Goal: Task Accomplishment & Management: Use online tool/utility

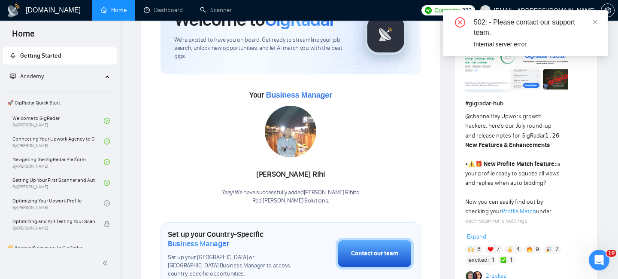
scroll to position [61, 0]
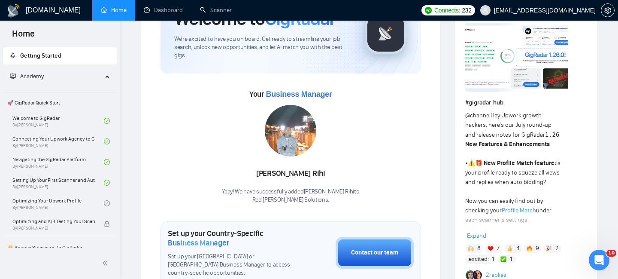
click at [508, 209] on link "Profile Match" at bounding box center [519, 209] width 34 height 7
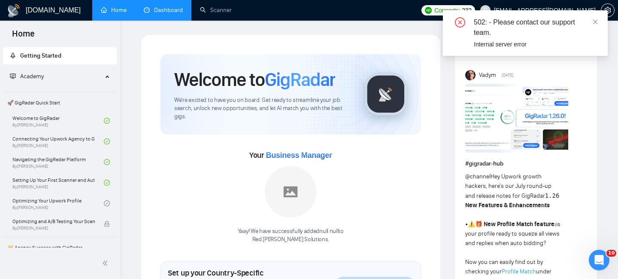
click at [167, 14] on link "Dashboard" at bounding box center [163, 9] width 39 height 7
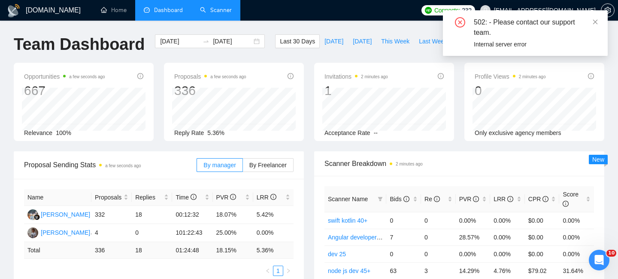
click at [218, 7] on link "Scanner" at bounding box center [216, 9] width 32 height 7
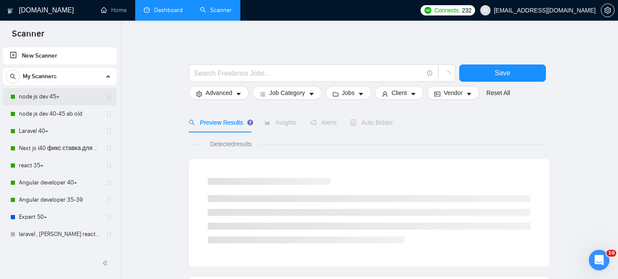
click at [61, 93] on link "node js dev 45+" at bounding box center [60, 96] width 82 height 17
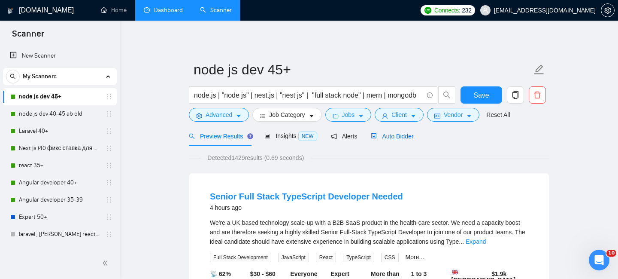
click at [388, 131] on div "Auto Bidder" at bounding box center [392, 135] width 42 height 9
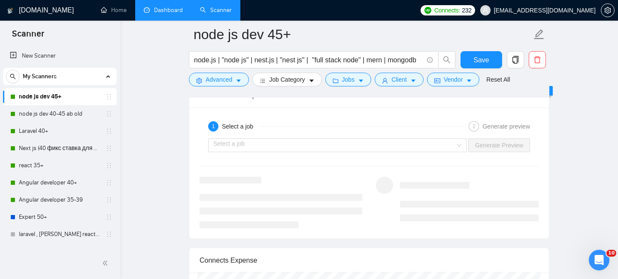
scroll to position [1624, 0]
